Goal: Navigation & Orientation: Find specific page/section

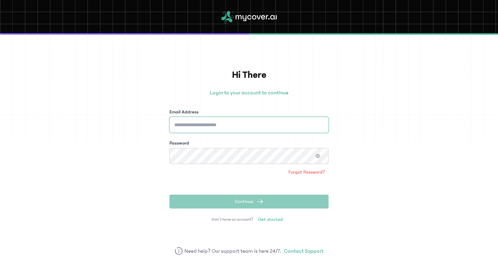
click at [240, 128] on input "Email Address" at bounding box center [248, 125] width 159 height 16
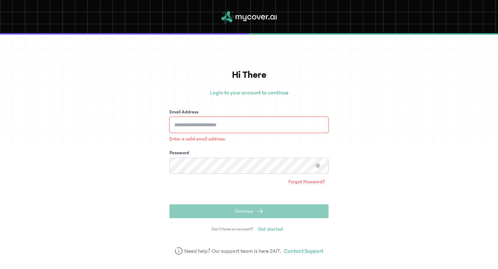
type input "**********"
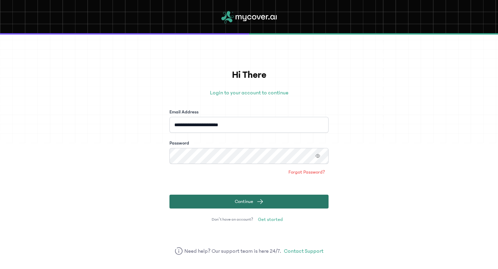
click at [246, 205] on span "Continue" at bounding box center [244, 201] width 18 height 7
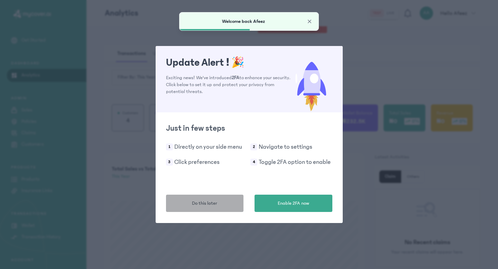
click at [210, 203] on span "Do this later" at bounding box center [204, 203] width 25 height 7
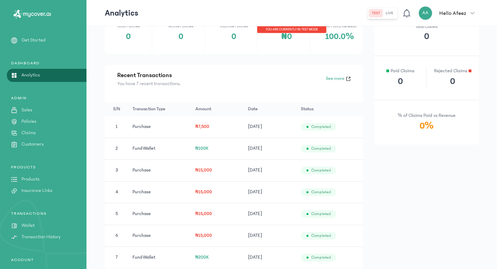
scroll to position [28, 0]
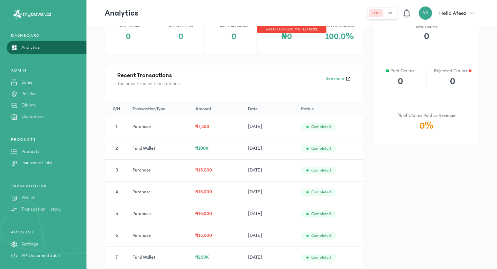
click at [471, 11] on icon "button" at bounding box center [472, 13] width 4 height 4
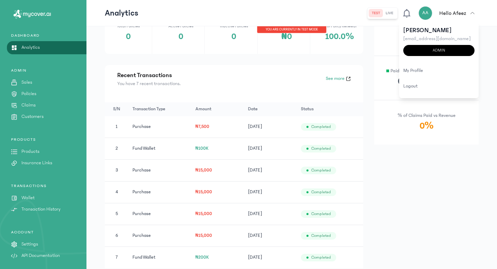
click at [412, 17] on icon at bounding box center [407, 13] width 10 height 10
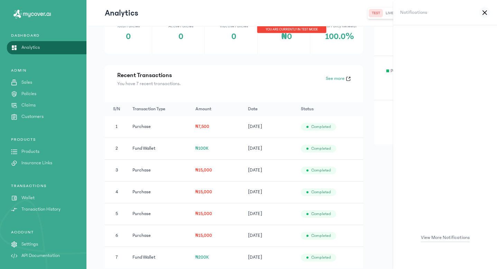
click at [480, 9] on div at bounding box center [484, 12] width 11 height 11
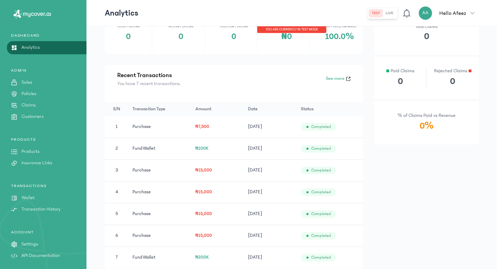
click at [26, 155] on div "PRODUCTS Products Insurance Links" at bounding box center [43, 152] width 86 height 30
click at [33, 155] on p "Products" at bounding box center [30, 151] width 18 height 7
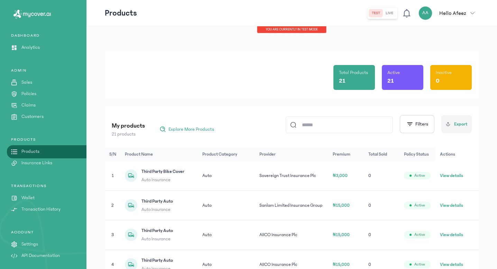
click at [31, 244] on p "Settings" at bounding box center [29, 244] width 17 height 7
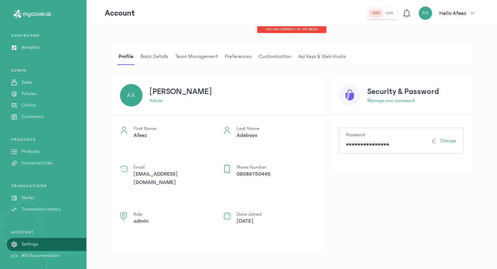
click at [181, 176] on p "[EMAIL_ADDRESS][DOMAIN_NAME]" at bounding box center [173, 178] width 81 height 17
click at [200, 57] on span "Team Management" at bounding box center [196, 56] width 45 height 17
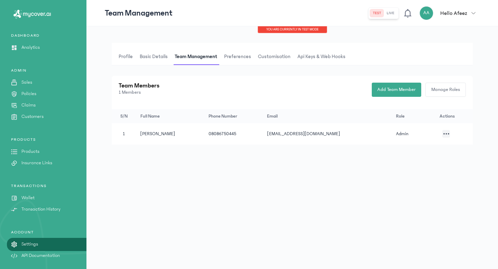
click at [153, 56] on span "Basic details" at bounding box center [153, 56] width 31 height 17
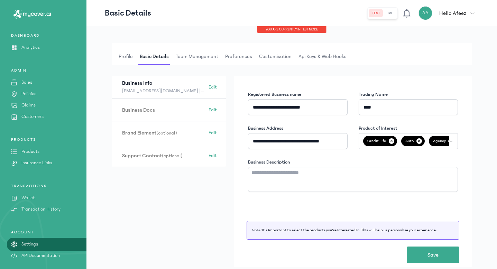
click at [277, 54] on span "Customisation" at bounding box center [275, 56] width 35 height 17
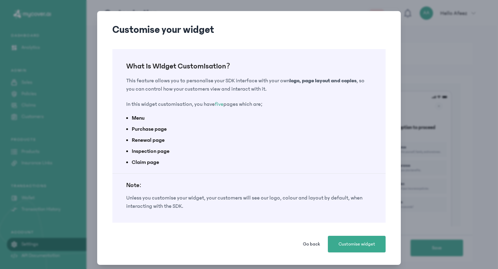
click at [302, 248] on button "Go back" at bounding box center [311, 244] width 28 height 17
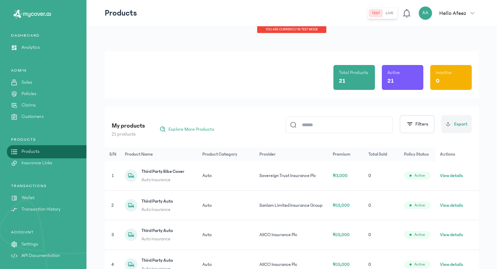
click at [32, 248] on p "Settings" at bounding box center [29, 244] width 17 height 7
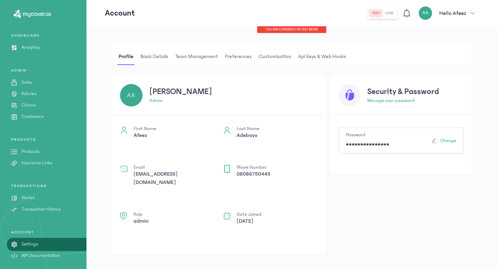
click at [471, 11] on icon "button" at bounding box center [472, 13] width 4 height 4
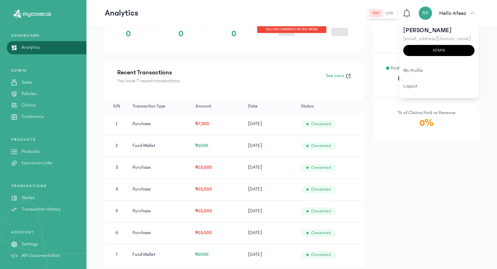
scroll to position [338, 0]
